Goal: Find specific page/section: Find specific page/section

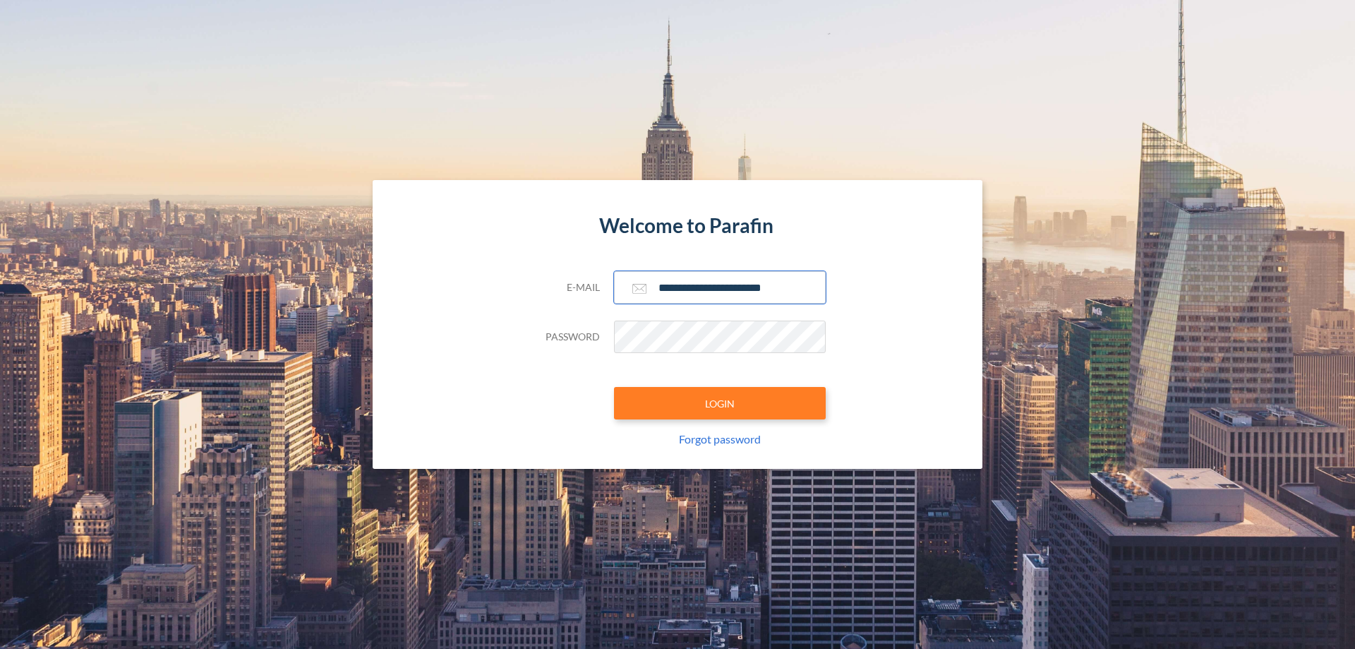
type input "**********"
click at [720, 403] on button "LOGIN" at bounding box center [720, 403] width 212 height 32
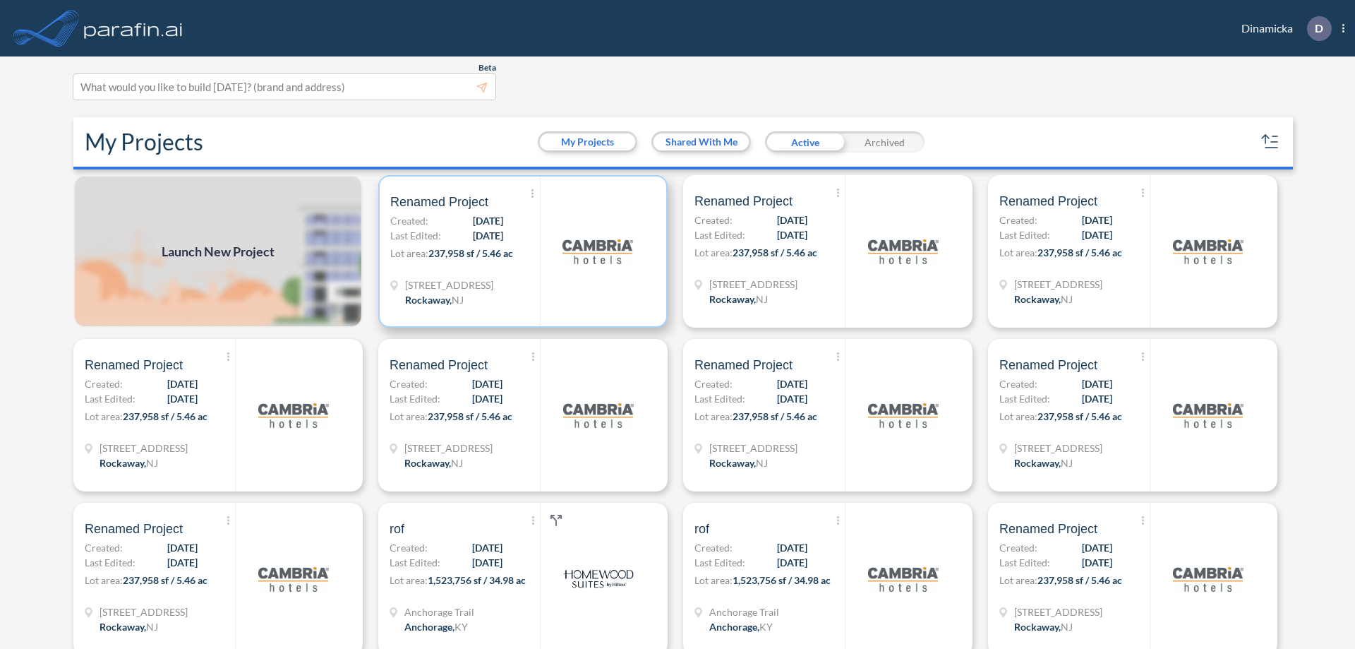
scroll to position [4, 0]
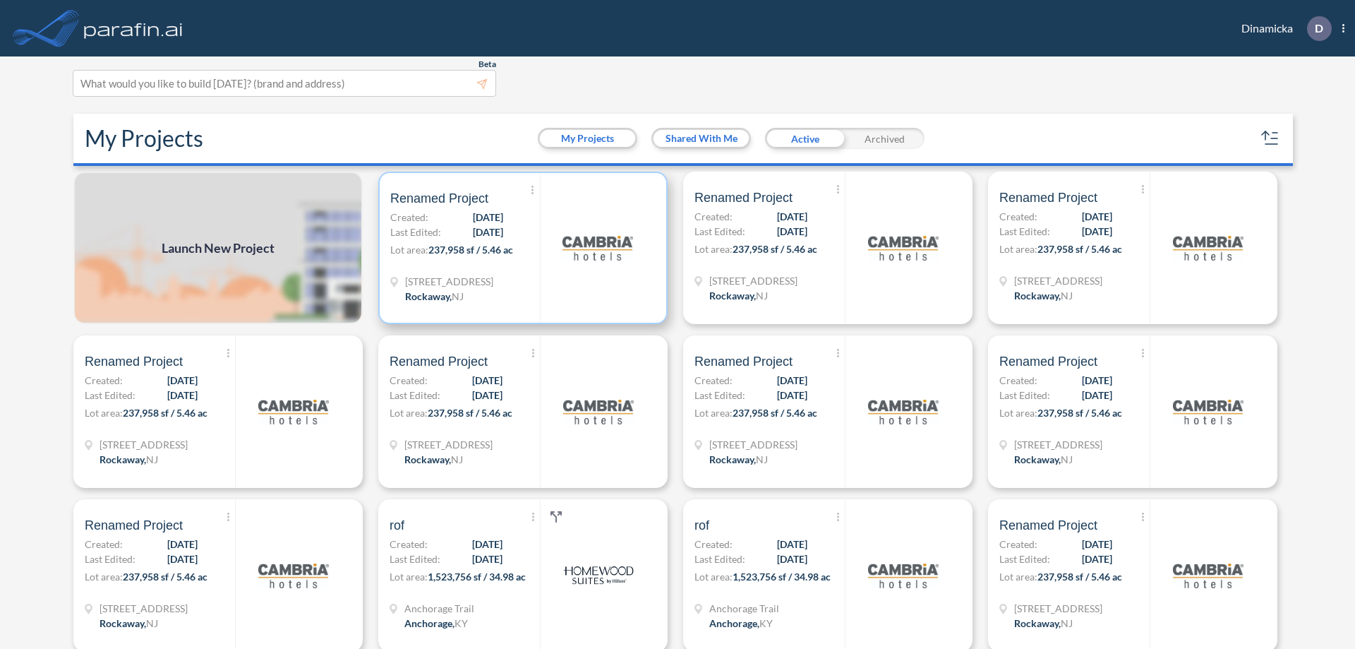
click at [520, 248] on p "Lot area: 237,958 sf / 5.46 ac" at bounding box center [465, 252] width 150 height 20
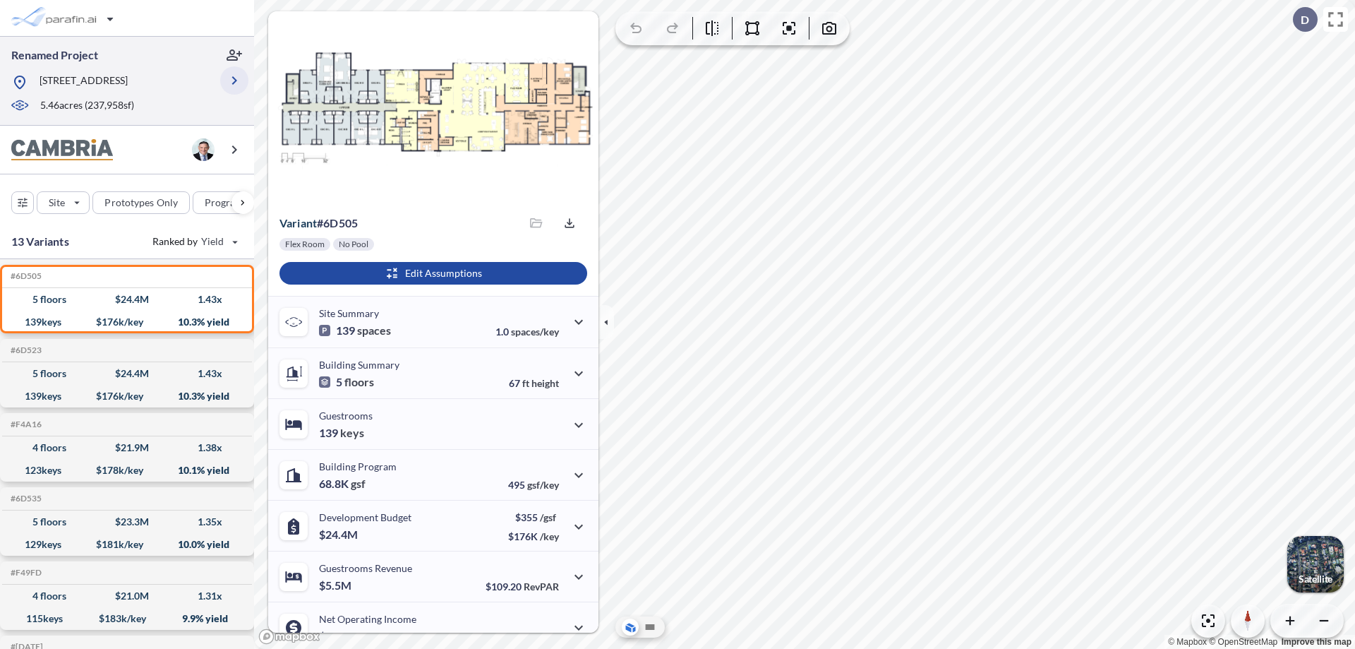
click at [234, 80] on icon "button" at bounding box center [234, 80] width 17 height 17
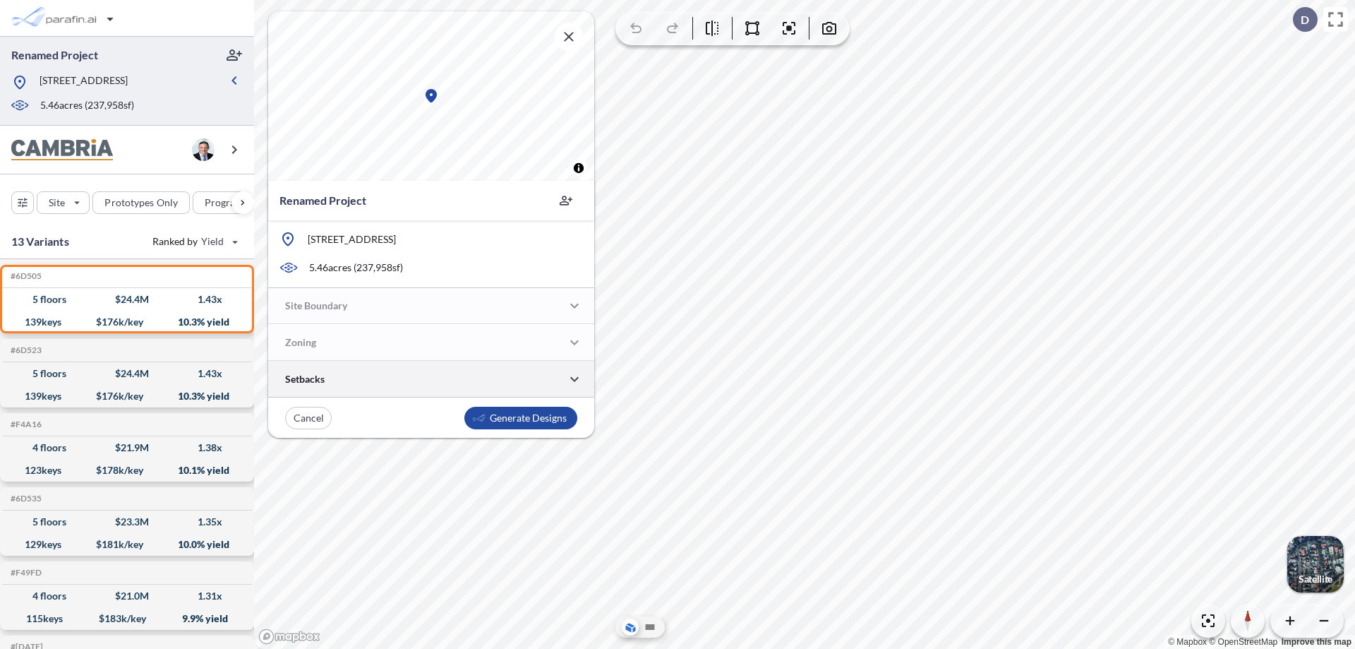
click at [431, 379] on div at bounding box center [431, 379] width 326 height 36
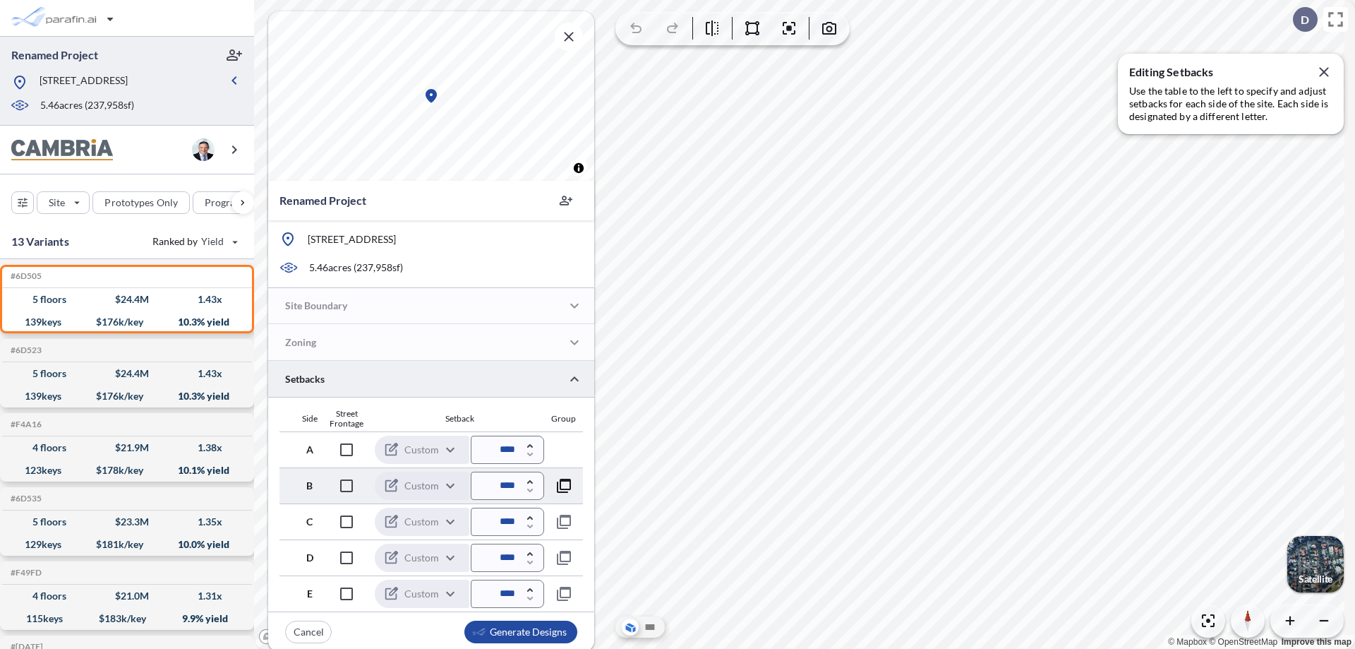
scroll to position [3, 0]
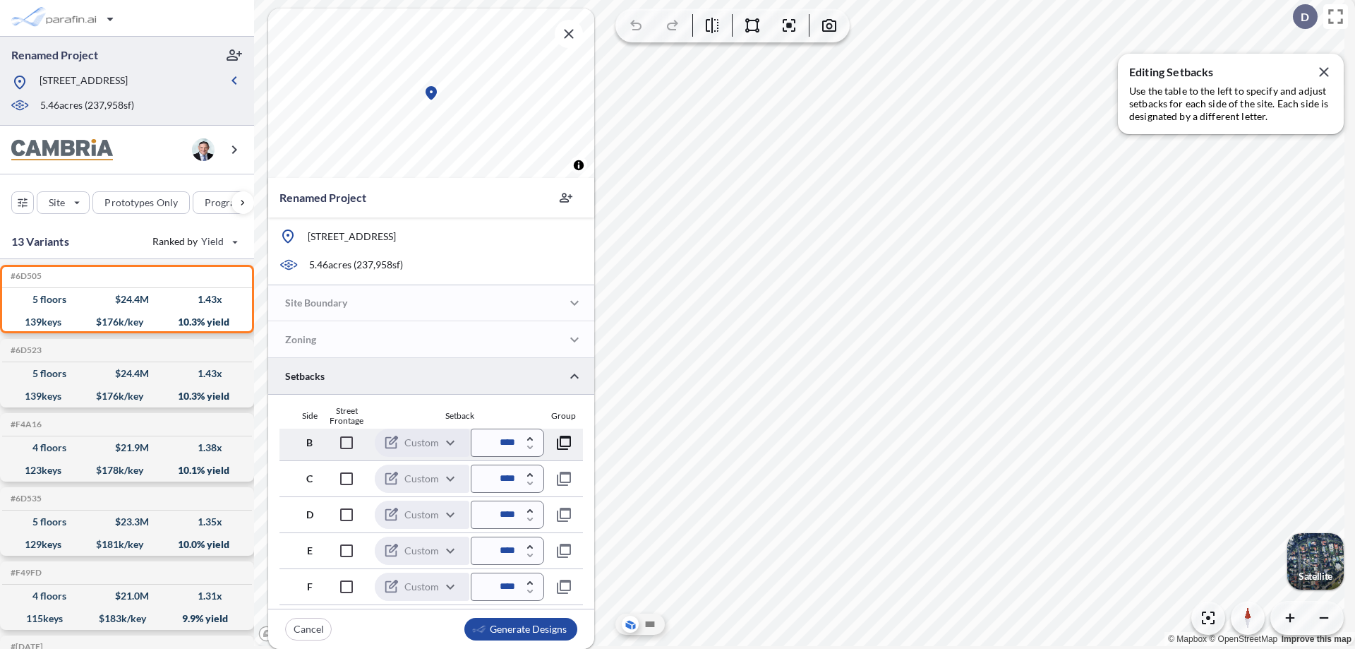
click at [560, 442] on icon "button" at bounding box center [564, 442] width 17 height 17
click at [561, 442] on icon "button" at bounding box center [564, 442] width 17 height 17
click at [562, 442] on icon "button" at bounding box center [564, 442] width 17 height 17
